Goal: Entertainment & Leisure: Consume media (video, audio)

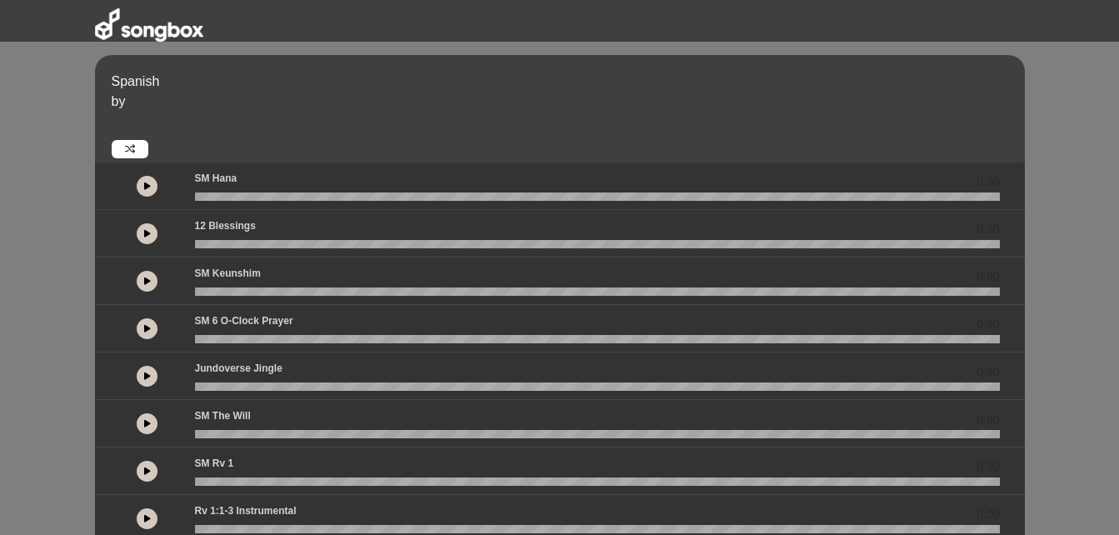
click at [145, 184] on icon at bounding box center [147, 186] width 7 height 8
click at [252, 70] on div "Spanish by" at bounding box center [560, 108] width 930 height 107
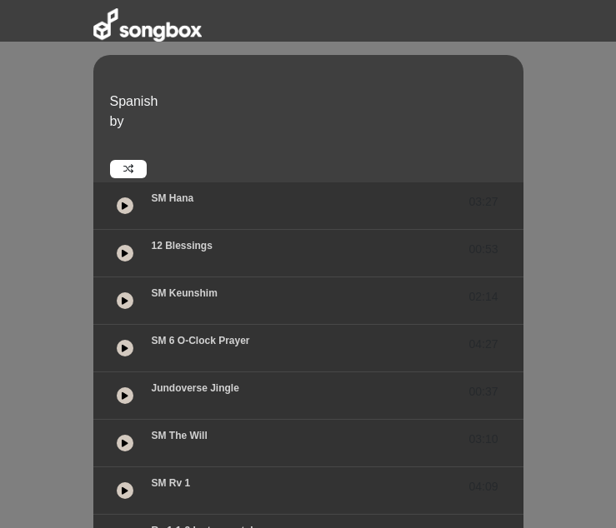
scroll to position [333, 0]
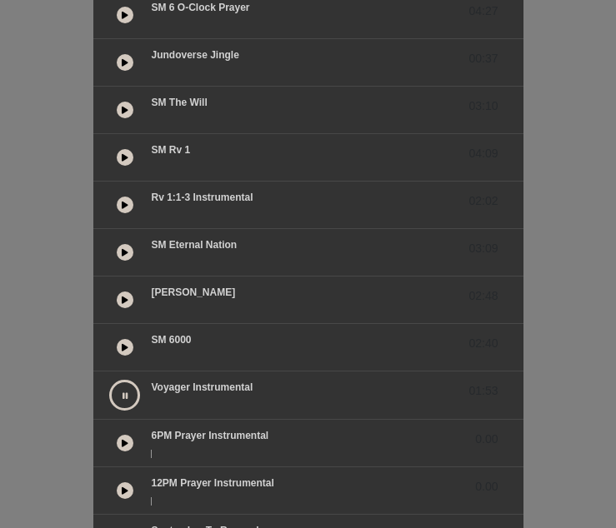
click at [117, 393] on button at bounding box center [124, 395] width 31 height 31
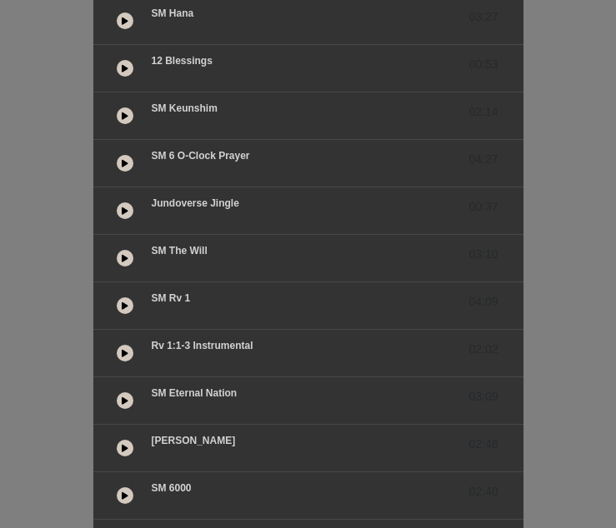
scroll to position [0, 0]
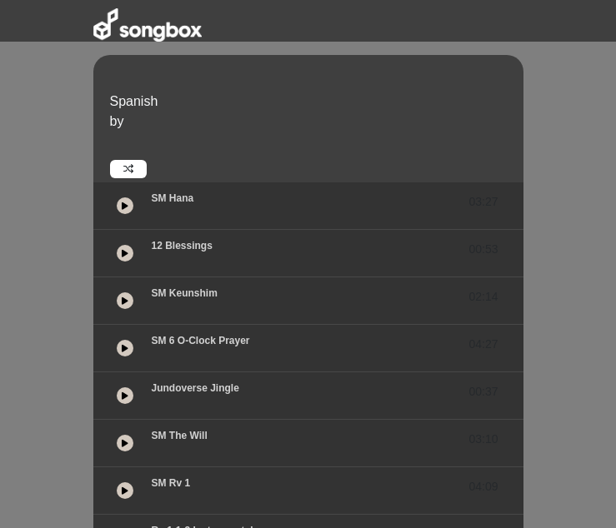
click at [558, 74] on div "Spanish by 03:27 00:53 02:14" at bounding box center [308, 498] width 616 height 887
click at [567, 252] on div "Spanish by 03:27 00:53 02:14" at bounding box center [308, 498] width 616 height 887
click at [61, 92] on div "Spanish by 03:27 00:53 02:14" at bounding box center [308, 498] width 616 height 887
click at [122, 212] on button at bounding box center [125, 205] width 17 height 17
click at [118, 305] on button at bounding box center [125, 301] width 17 height 17
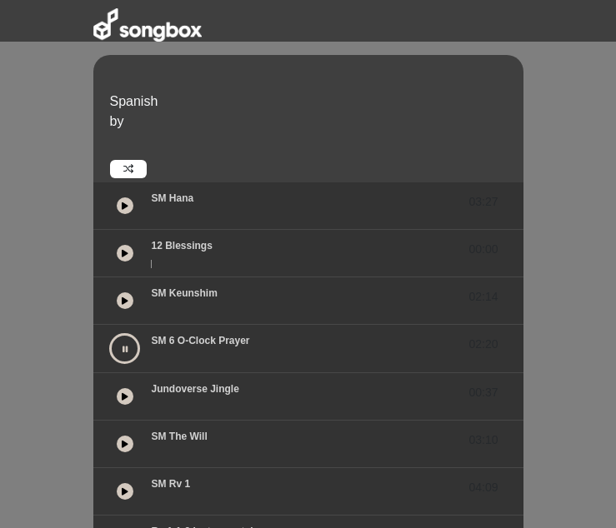
click at [122, 349] on icon at bounding box center [124, 349] width 5 height 8
click at [557, 389] on div "Spanish by 03:27 00:00 02:14" at bounding box center [308, 498] width 616 height 887
click at [127, 205] on icon at bounding box center [125, 206] width 7 height 8
click at [128, 349] on button at bounding box center [124, 348] width 31 height 31
